Goal: Transaction & Acquisition: Purchase product/service

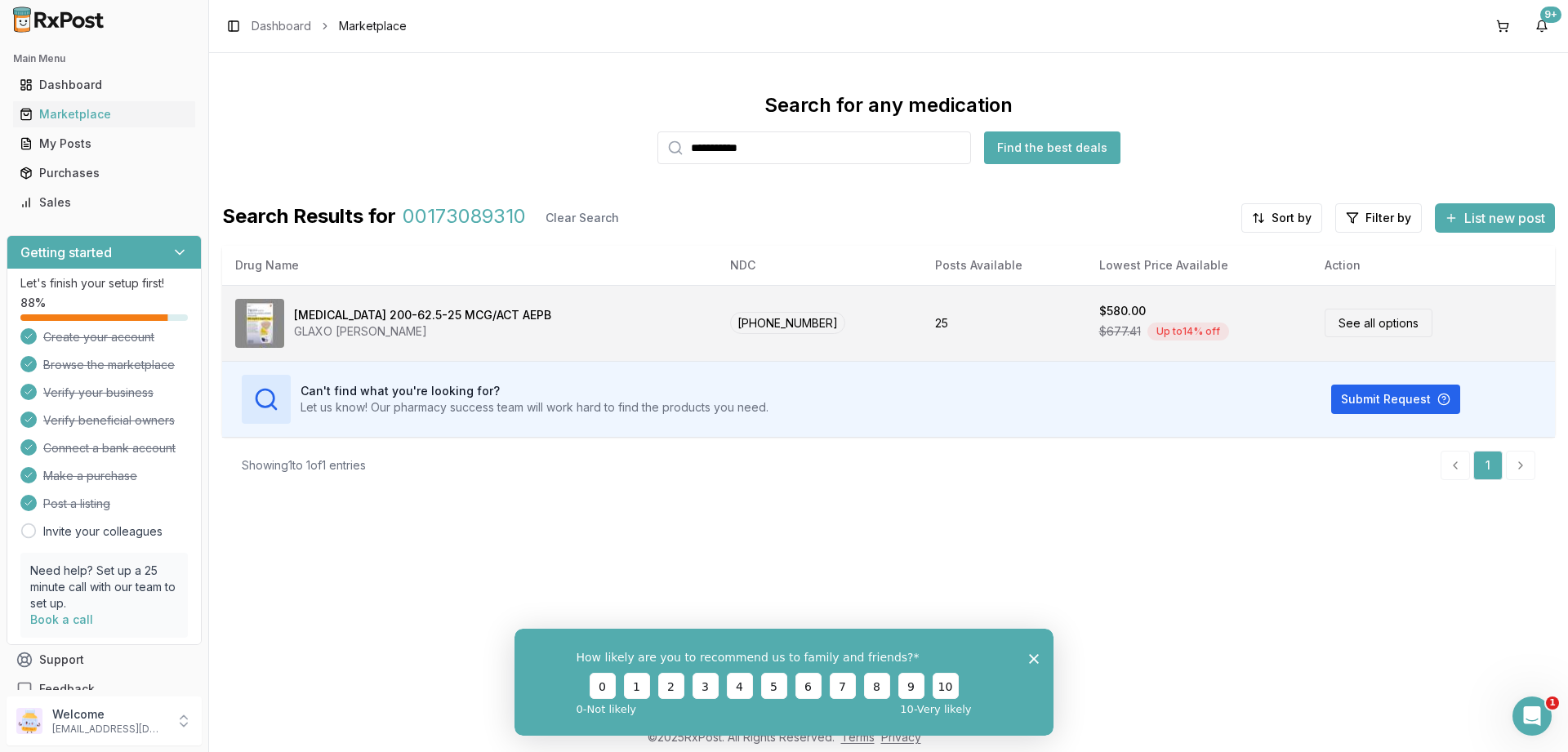
type input "**********"
click at [638, 306] on div "Trelegy Ellipta 200-62.5-25 MCG/ACT AEPB GLAXO SMITH KLINE" at bounding box center [469, 323] width 469 height 49
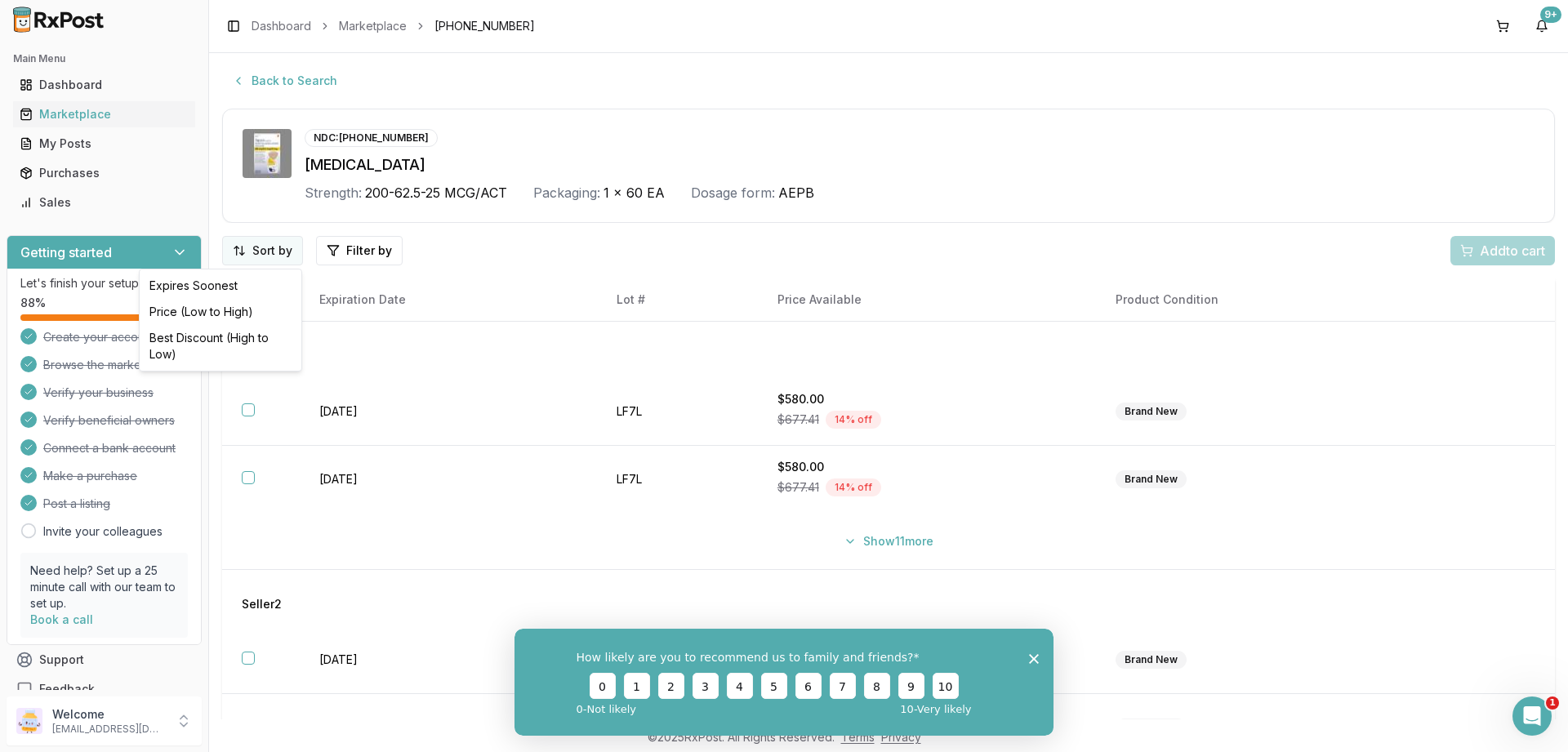
click at [251, 247] on html "Main Menu Dashboard Marketplace My Posts Purchases Sales Getting started Let's …" at bounding box center [784, 376] width 1568 height 752
click at [244, 305] on div "Price (Low to High)" at bounding box center [220, 312] width 155 height 26
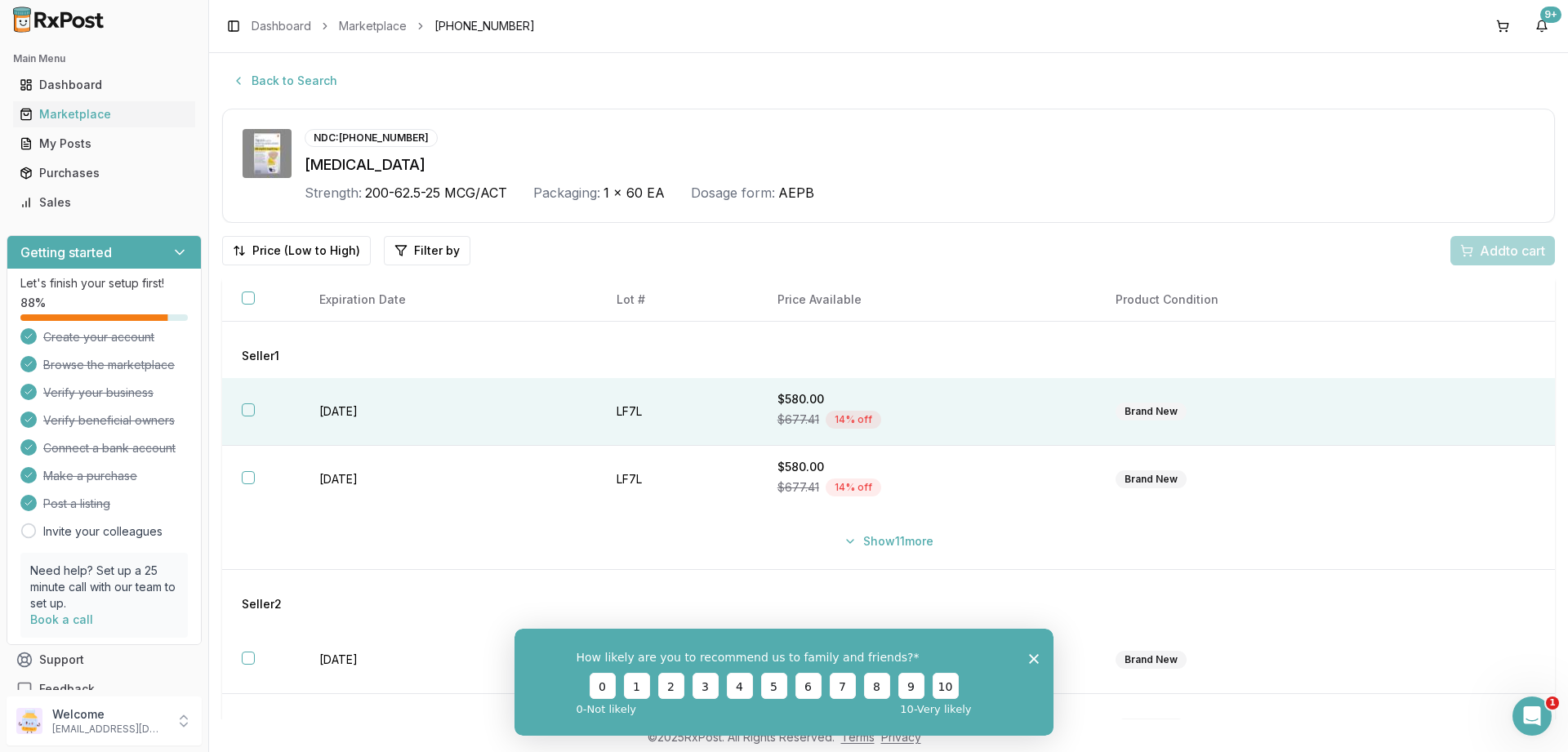
click at [251, 419] on th at bounding box center [261, 412] width 78 height 68
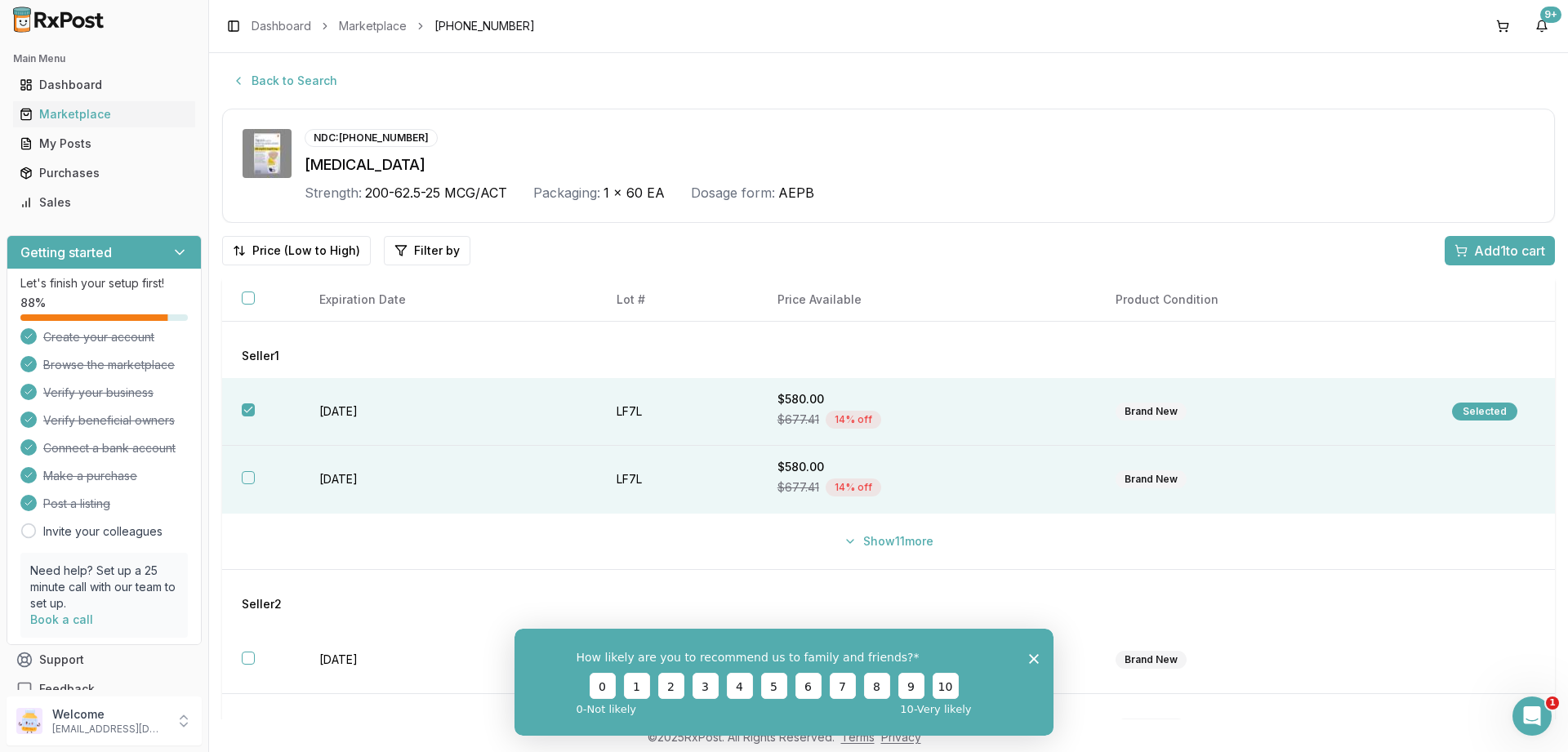
click at [253, 483] on button "button" at bounding box center [248, 478] width 13 height 13
click at [1471, 253] on span "Add 2 to cart" at bounding box center [1508, 251] width 73 height 20
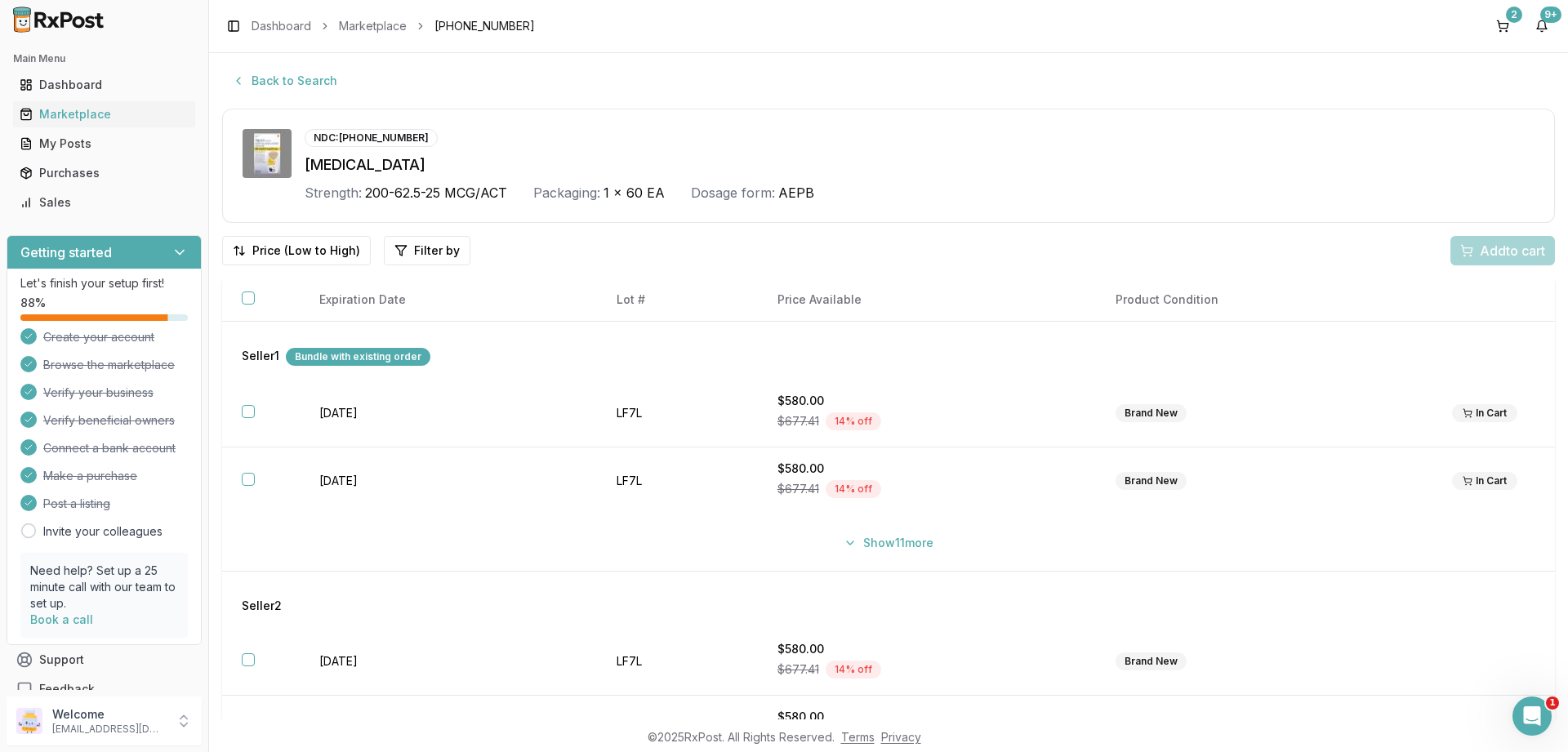
click at [367, 35] on div "Toggle Sidebar Dashboard Marketplace 00173-0893-10" at bounding box center [378, 26] width 313 height 23
click at [371, 27] on link "Marketplace" at bounding box center [373, 25] width 68 height 16
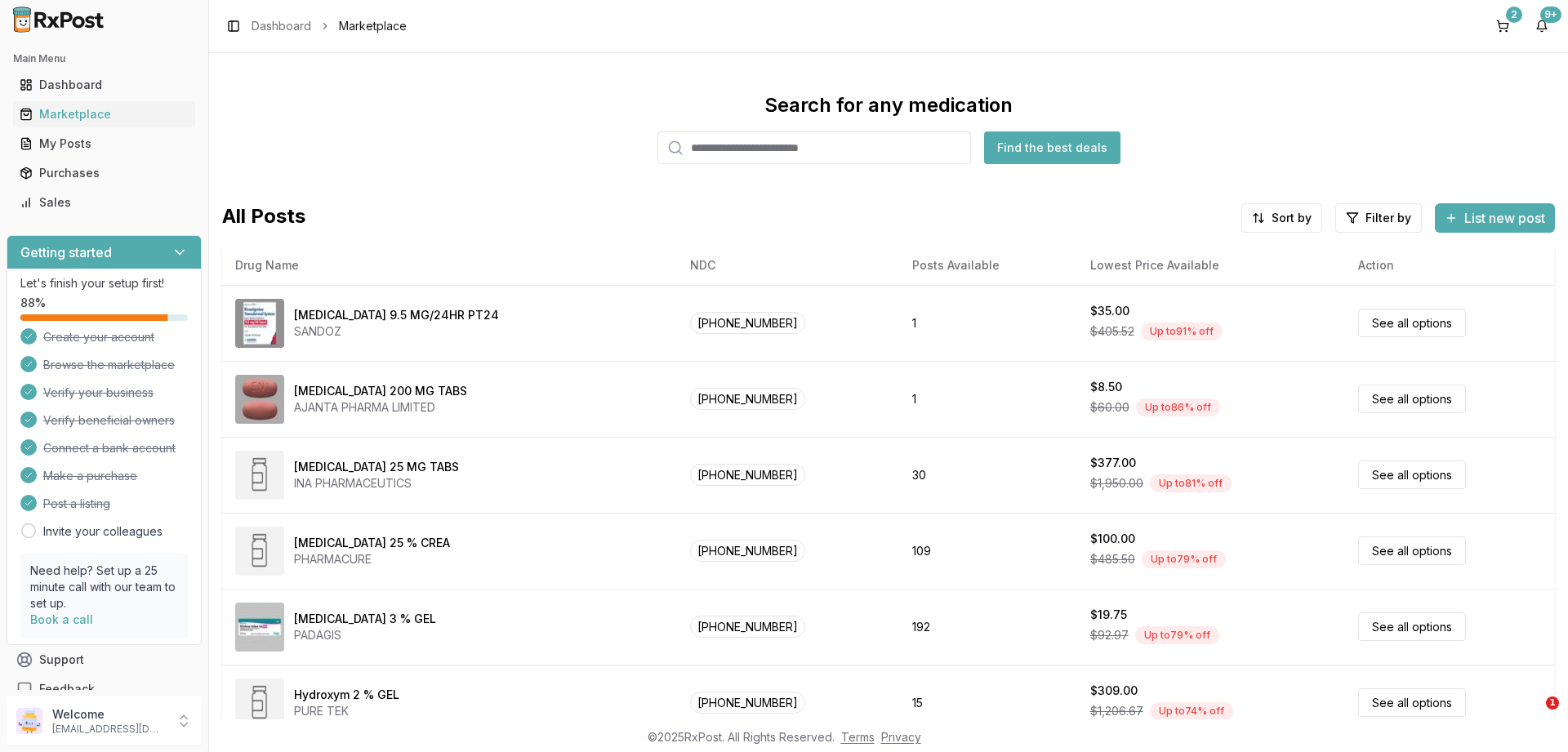
click at [701, 159] on input "search" at bounding box center [814, 147] width 314 height 33
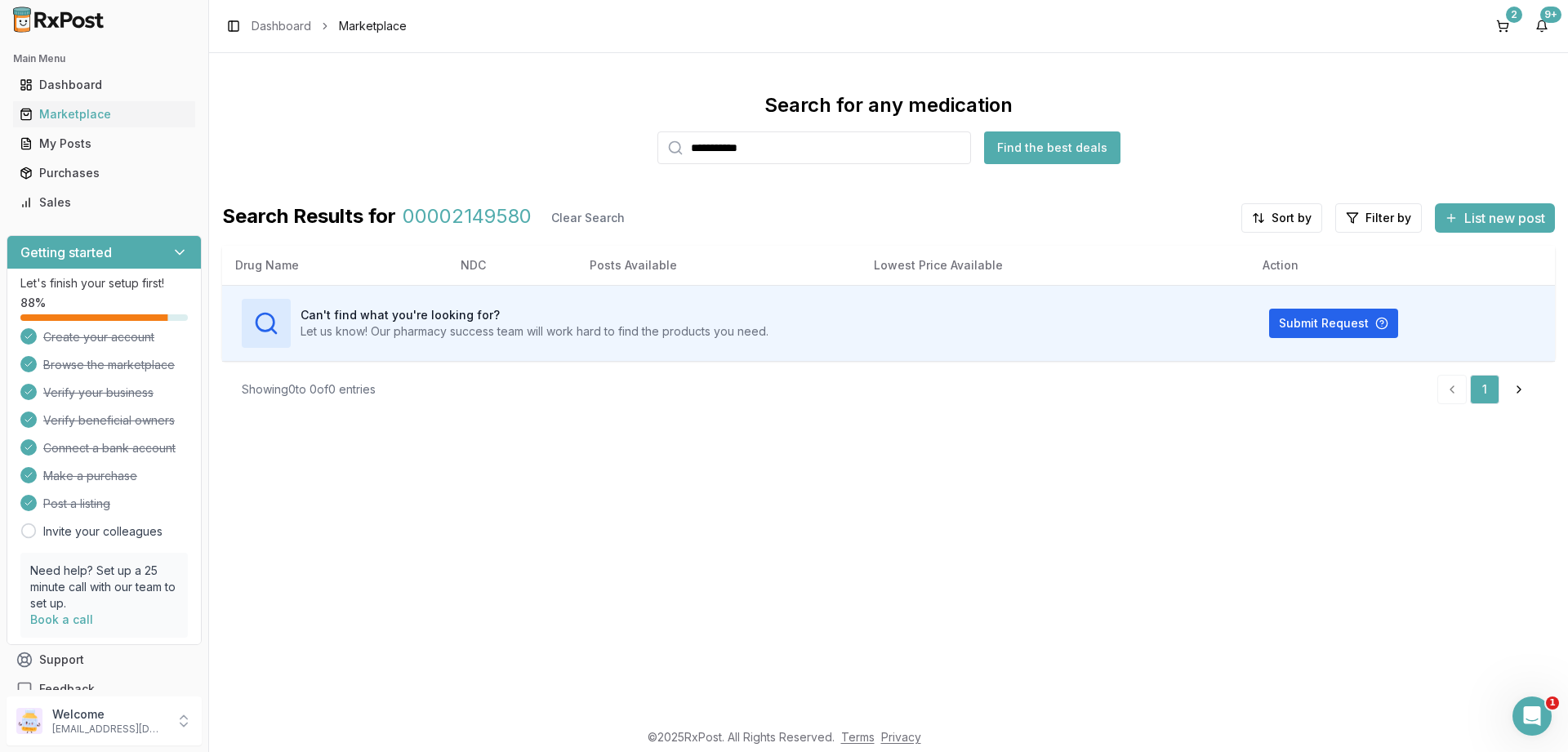
type input "**********"
click at [81, 113] on div "Marketplace" at bounding box center [104, 114] width 169 height 16
